Goal: Task Accomplishment & Management: Use online tool/utility

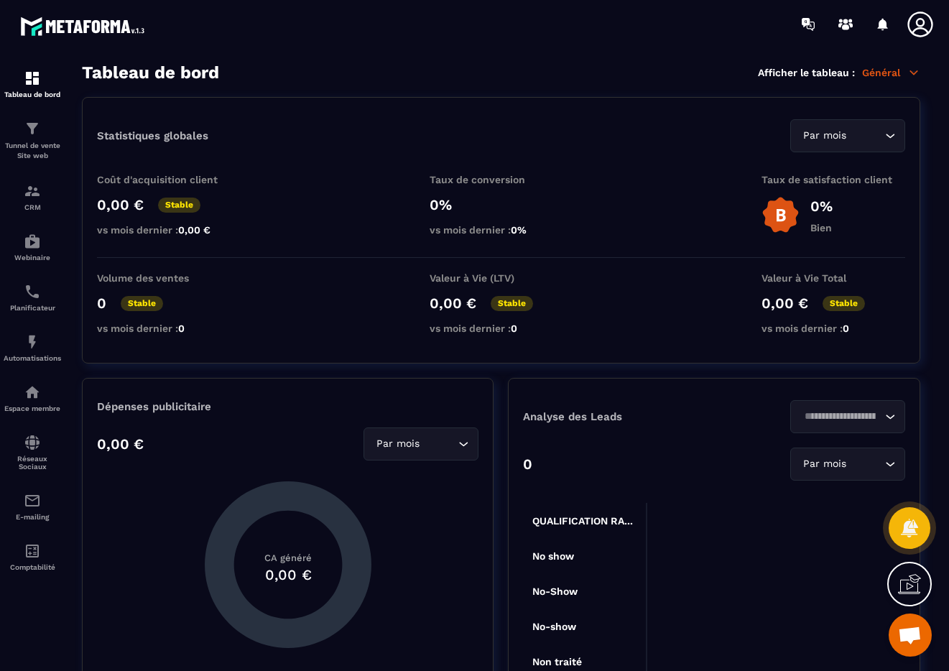
scroll to position [2671, 0]
click at [33, 131] on img at bounding box center [32, 128] width 17 height 17
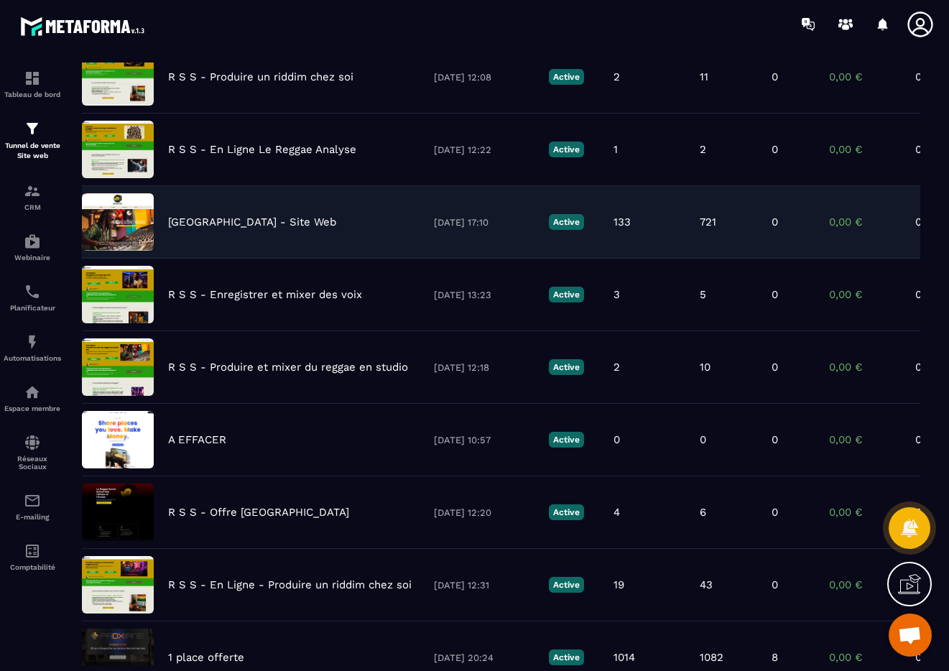
scroll to position [231, 0]
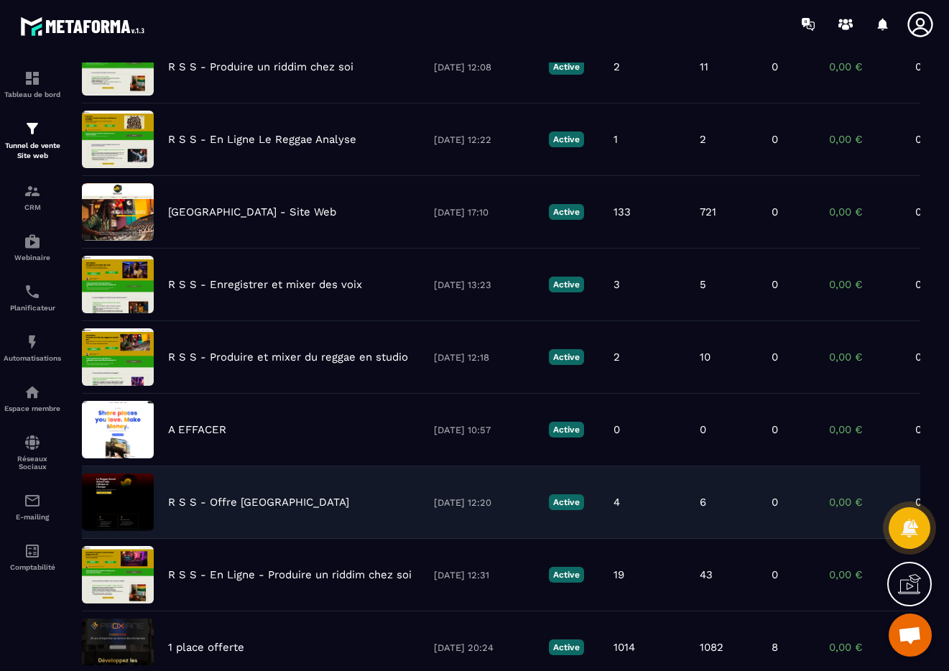
click at [245, 504] on p "R S S - Offre Afrique" at bounding box center [258, 502] width 181 height 13
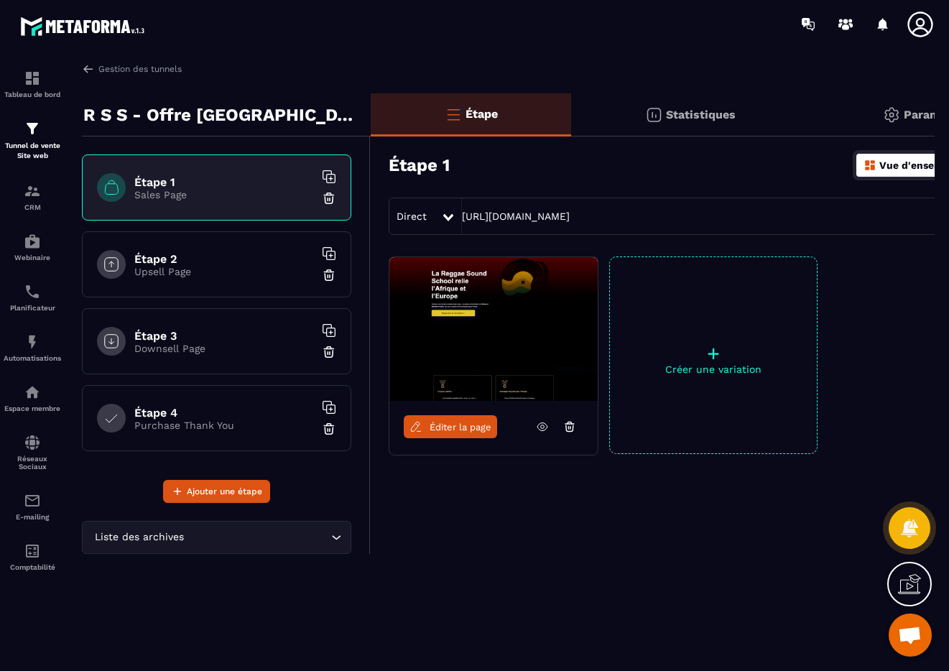
click at [464, 432] on link "Éditer la page" at bounding box center [450, 426] width 93 height 23
